Goal: Book appointment/travel/reservation

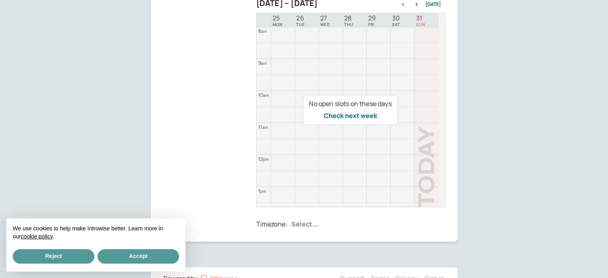
scroll to position [157, 0]
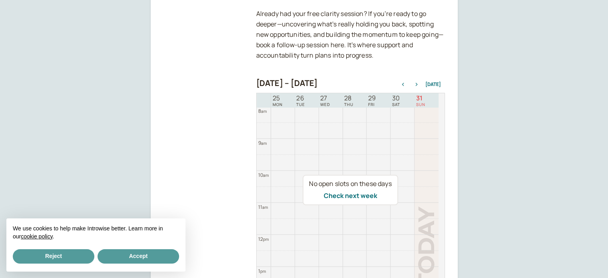
click at [419, 86] on button "button" at bounding box center [417, 85] width 10 height 6
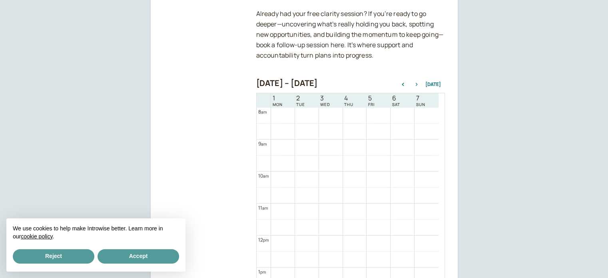
click at [418, 85] on icon "button" at bounding box center [417, 84] width 10 height 3
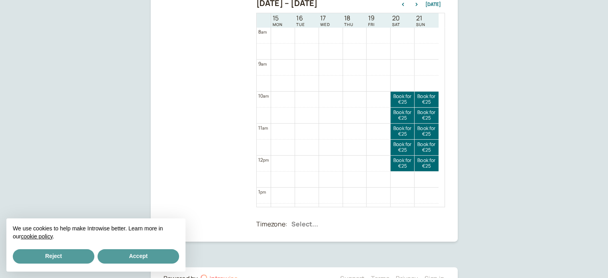
scroll to position [197, 0]
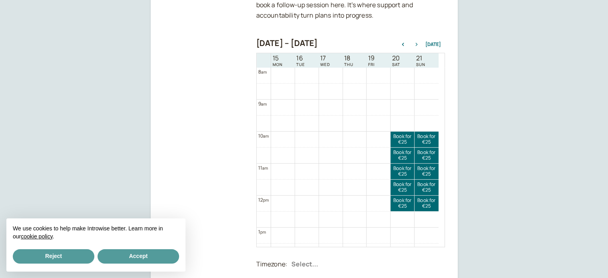
click at [418, 44] on icon "button" at bounding box center [417, 44] width 2 height 3
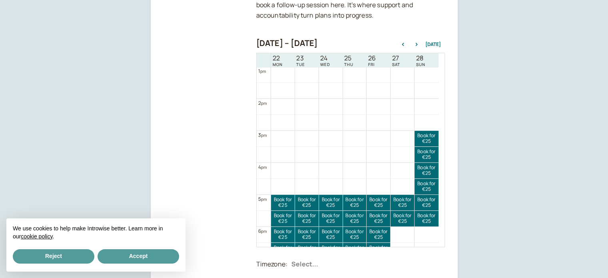
scroll to position [537, 0]
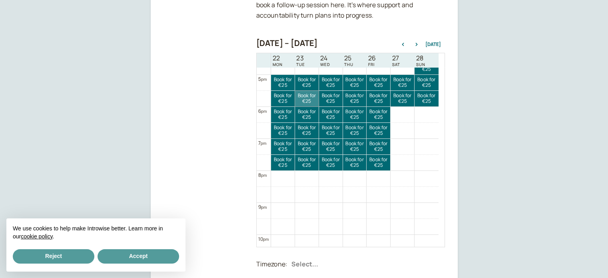
click at [312, 101] on link "Book for €25 €25" at bounding box center [307, 99] width 24 height 16
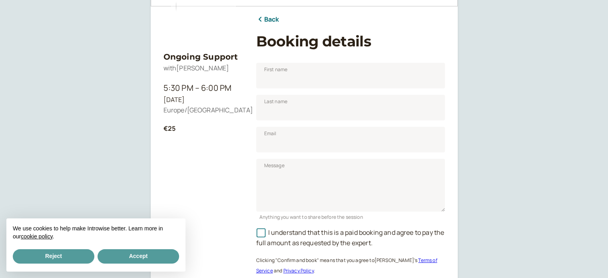
scroll to position [99, 0]
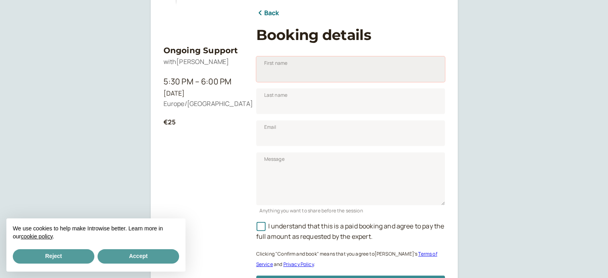
click at [342, 74] on input "First name" at bounding box center [350, 69] width 189 height 26
type input "[PERSON_NAME]"
type input "Bezzina"
type input "[EMAIL_ADDRESS][DOMAIN_NAME]"
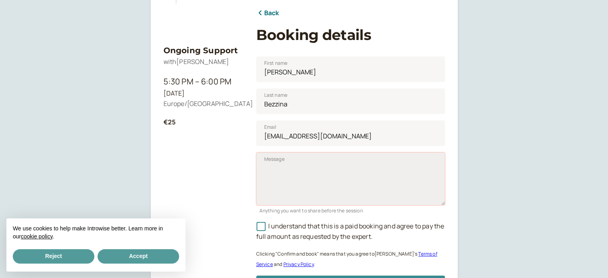
click at [335, 178] on textarea "Message" at bounding box center [350, 178] width 189 height 53
click at [307, 227] on span "I understand that this is a paid booking and agree to pay the full amount as re…" at bounding box center [350, 231] width 188 height 19
click at [256, 228] on input "I understand that this is a paid booking and agree to pay the full amount as re…" at bounding box center [256, 228] width 0 height 0
click at [338, 184] on textarea "Message" at bounding box center [350, 178] width 189 height 53
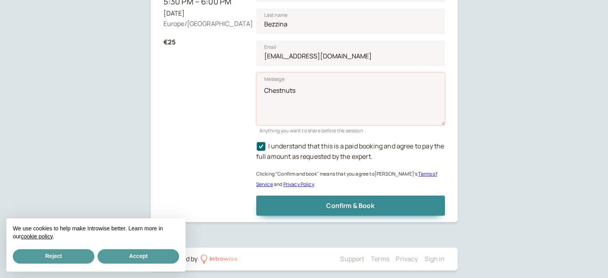
scroll to position [184, 0]
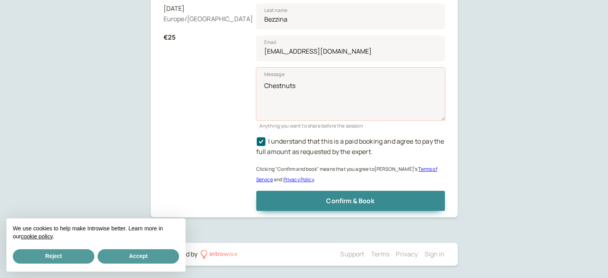
type textarea "Chestnuts"
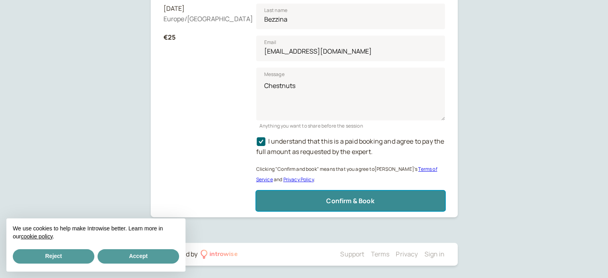
click at [383, 200] on button "Confirm & Book" at bounding box center [350, 201] width 189 height 20
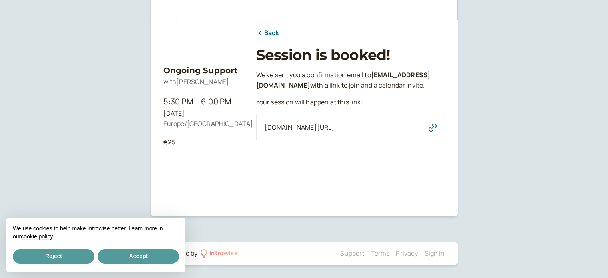
scroll to position [79, 0]
